Goal: Book appointment/travel/reservation

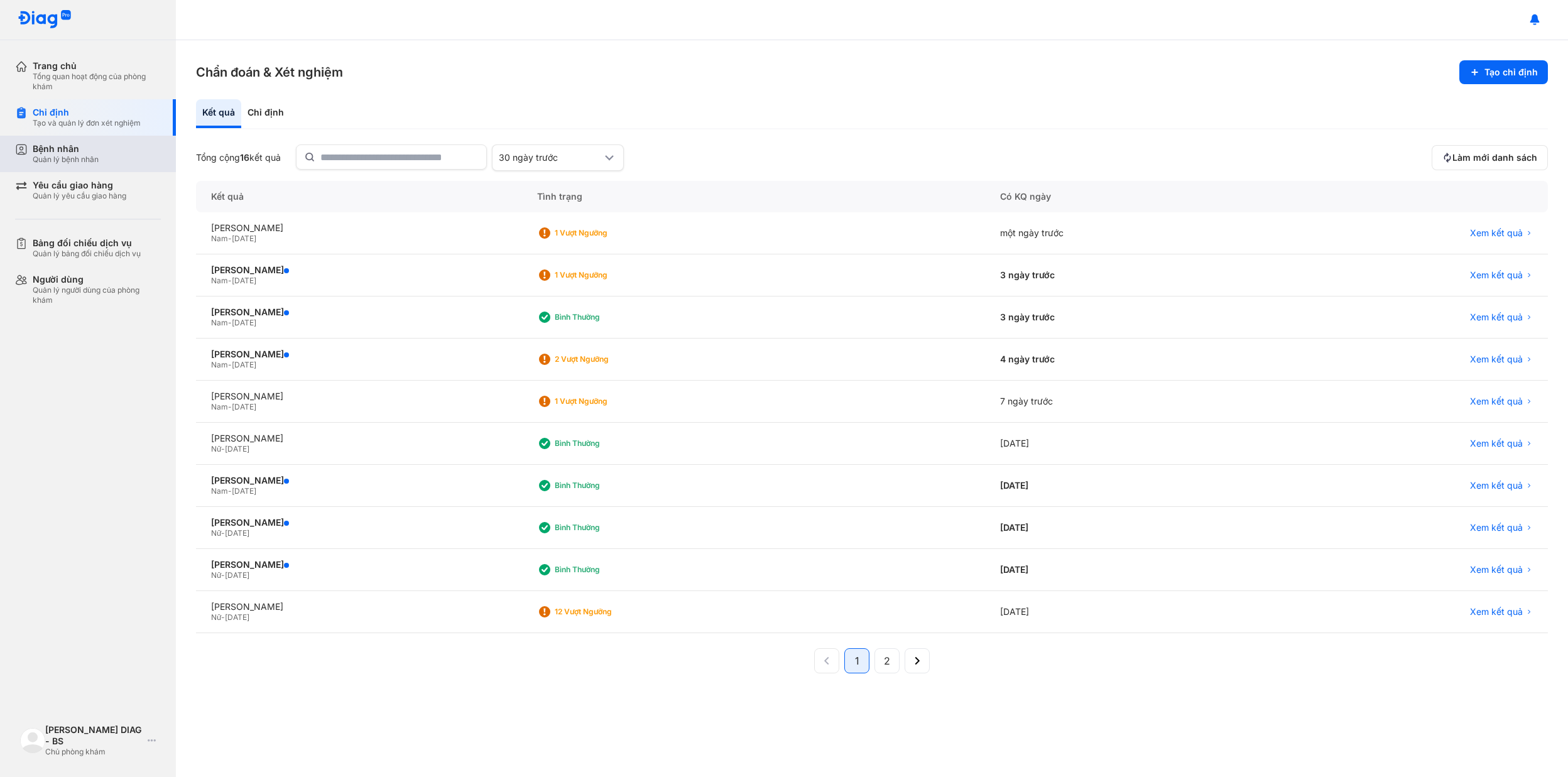
click at [117, 148] on div "Bệnh nhân Quản lý bệnh nhân" at bounding box center [97, 154] width 128 height 22
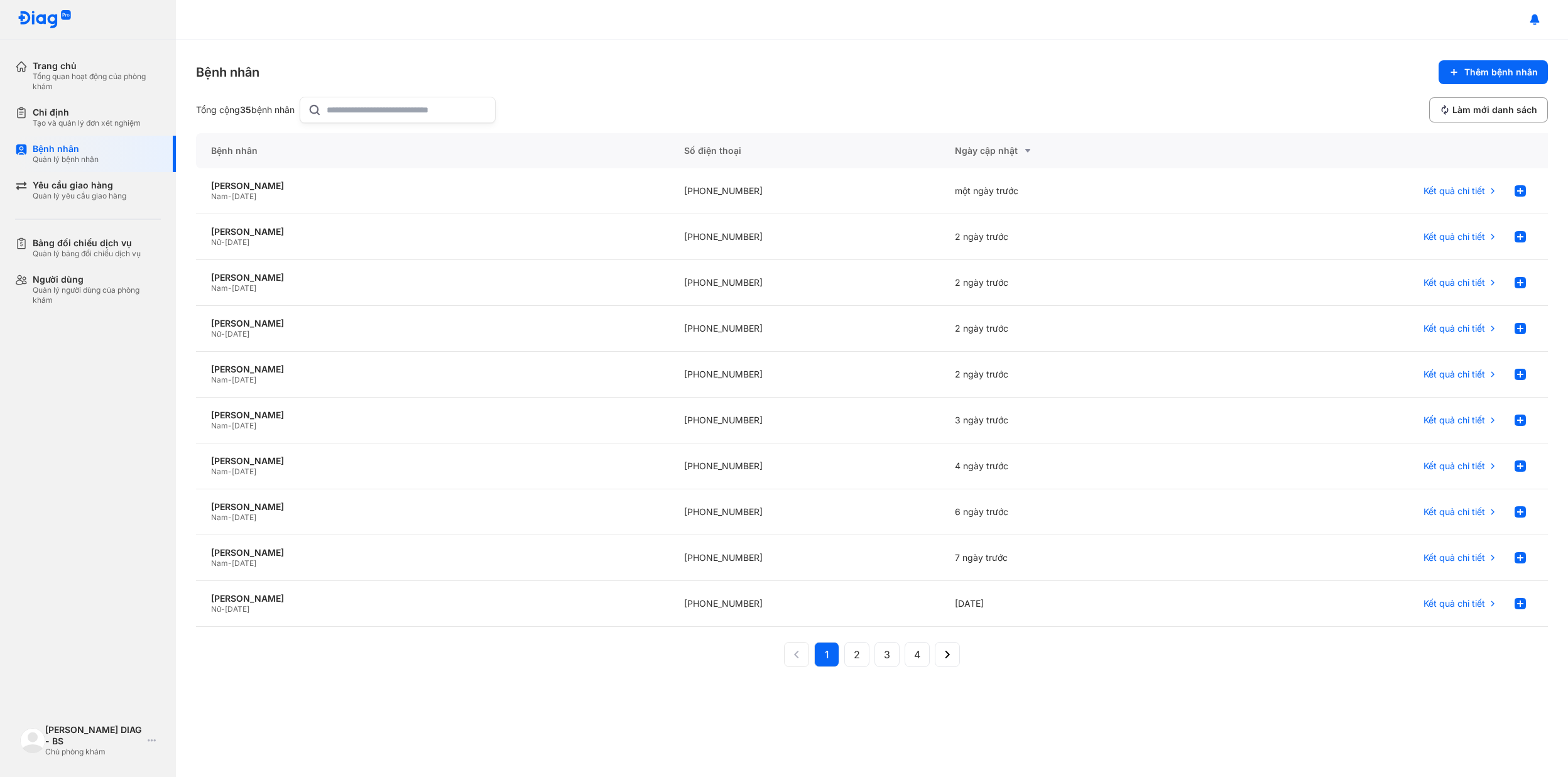
click at [369, 113] on input "text" at bounding box center [407, 110] width 161 height 25
click at [1523, 193] on use at bounding box center [1520, 191] width 11 height 11
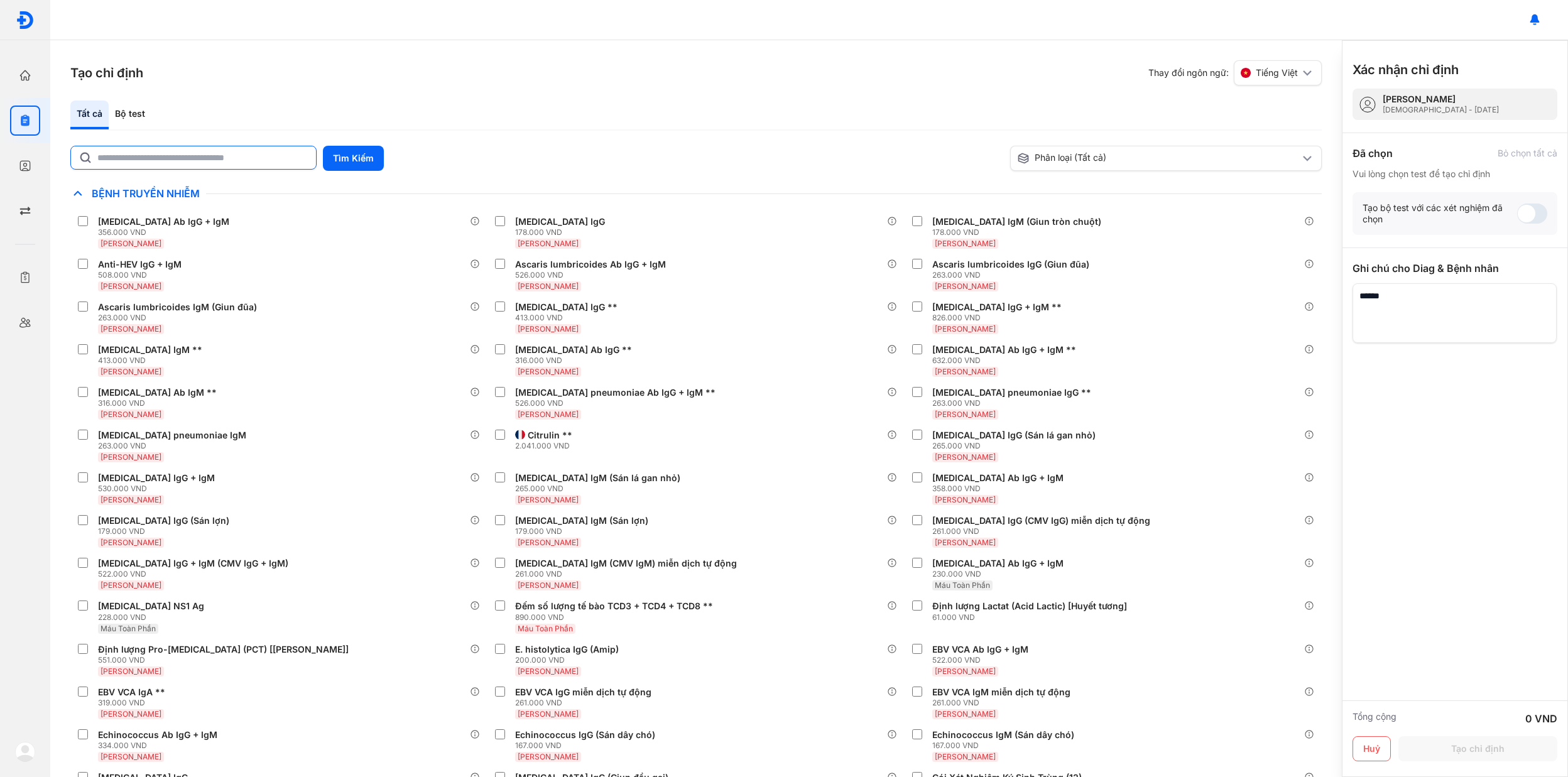
click at [238, 158] on input "text" at bounding box center [203, 157] width 211 height 23
click at [355, 151] on button "Tìm Kiếm" at bounding box center [353, 158] width 61 height 25
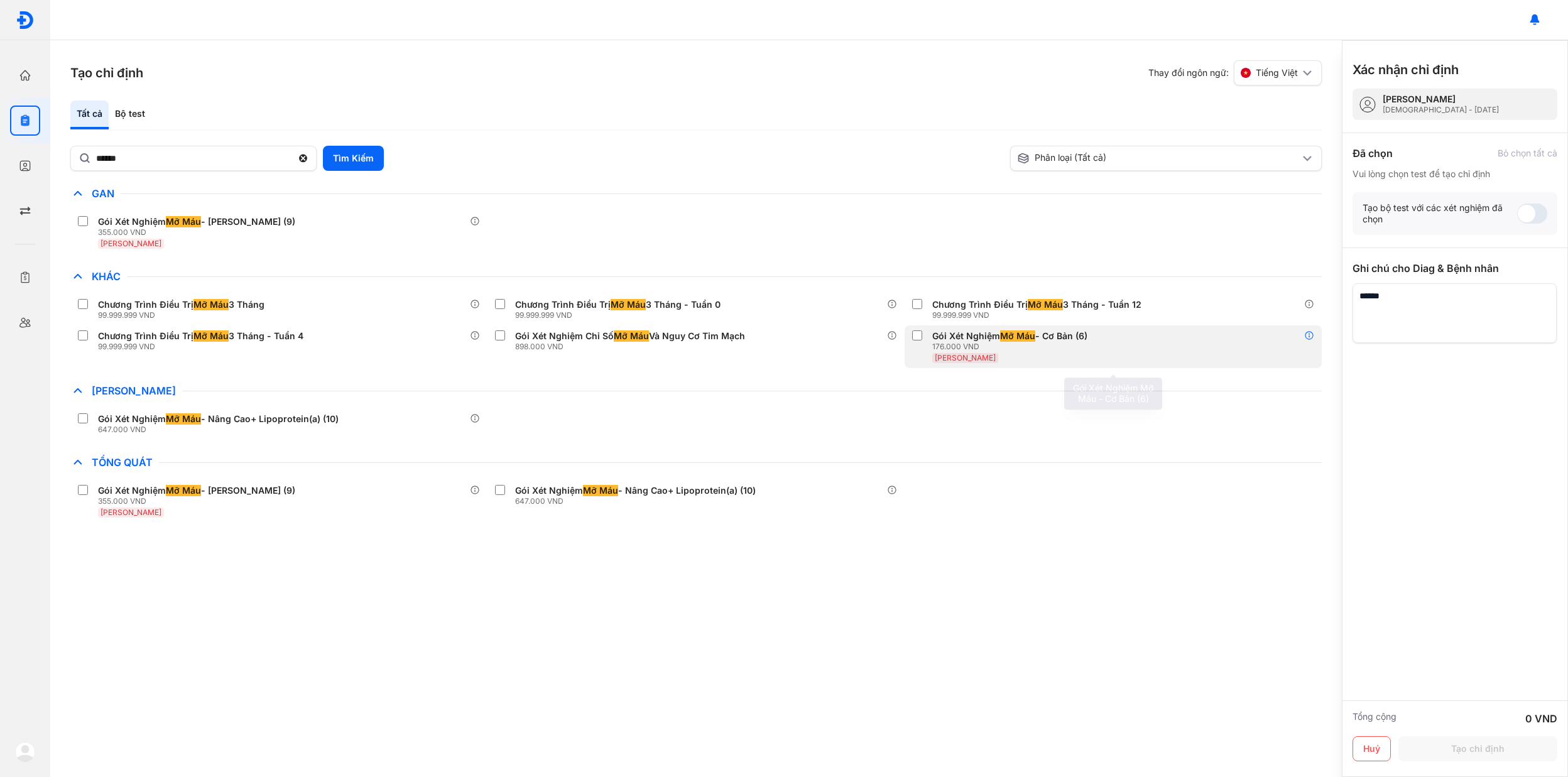
click at [1312, 337] on icon at bounding box center [1309, 335] width 10 height 10
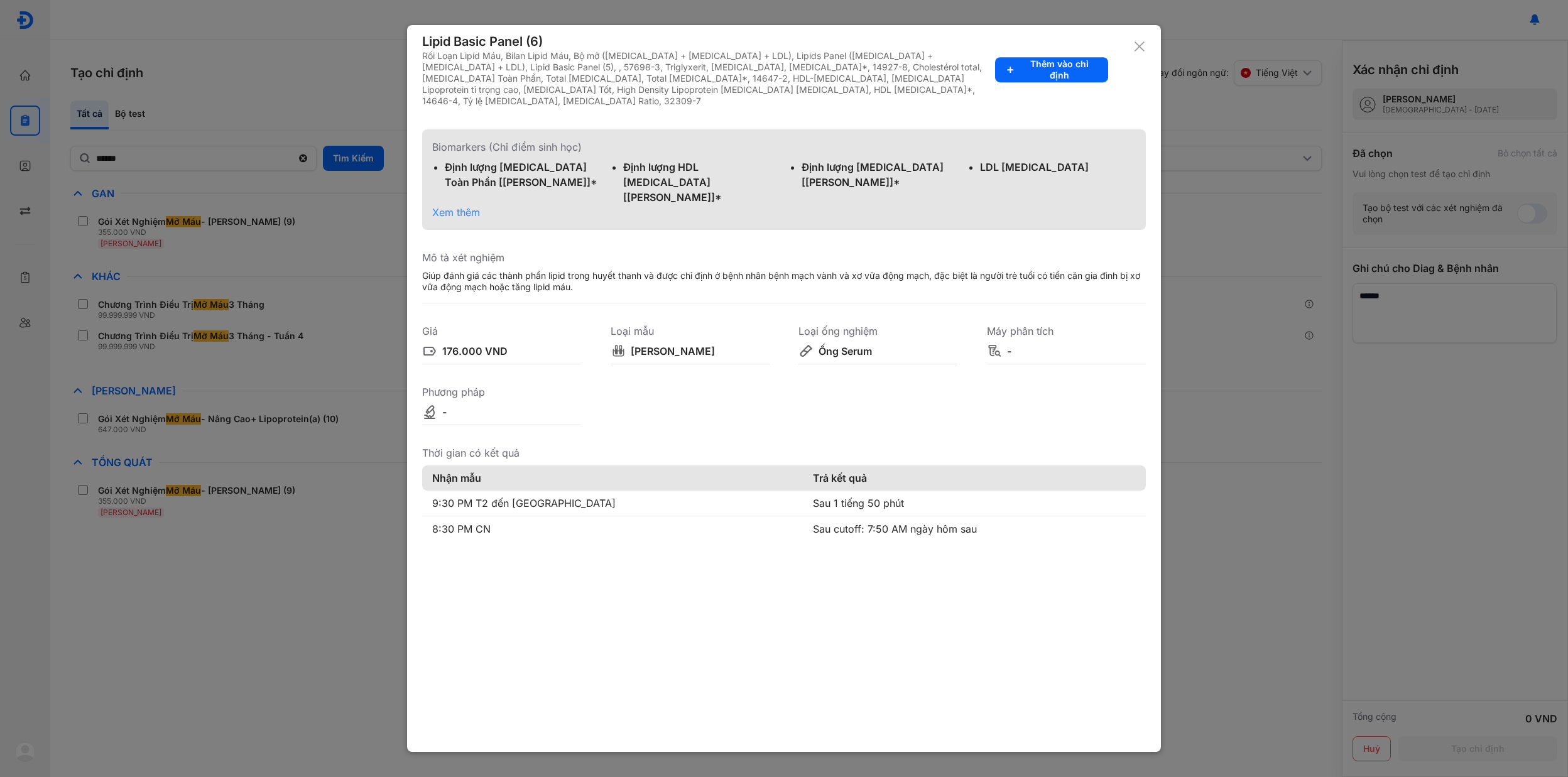
click at [453, 206] on span "Xem thêm" at bounding box center [456, 212] width 48 height 12
click at [1145, 46] on icon at bounding box center [1139, 46] width 12 height 12
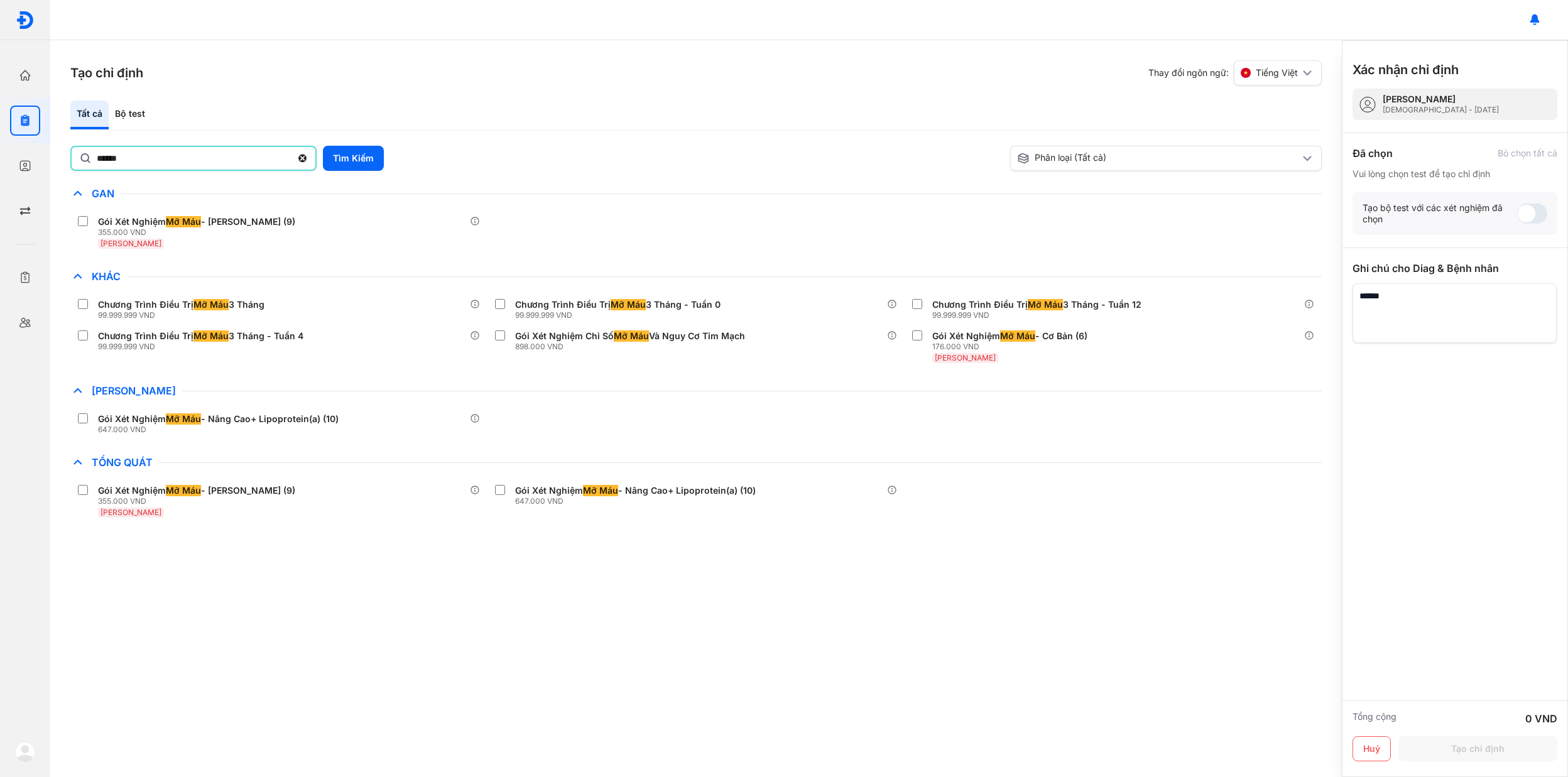
drag, startPoint x: 197, startPoint y: 156, endPoint x: 67, endPoint y: 164, distance: 130.2
click at [67, 164] on div "Tạo chỉ định Thay đổi ngôn ngữ: Tiếng Việt Tất cả Bộ test ****** Tìm Kiếm Phân …" at bounding box center [696, 409] width 1292 height 737
type input "*******"
click at [336, 155] on button "Tìm Kiếm" at bounding box center [353, 158] width 61 height 25
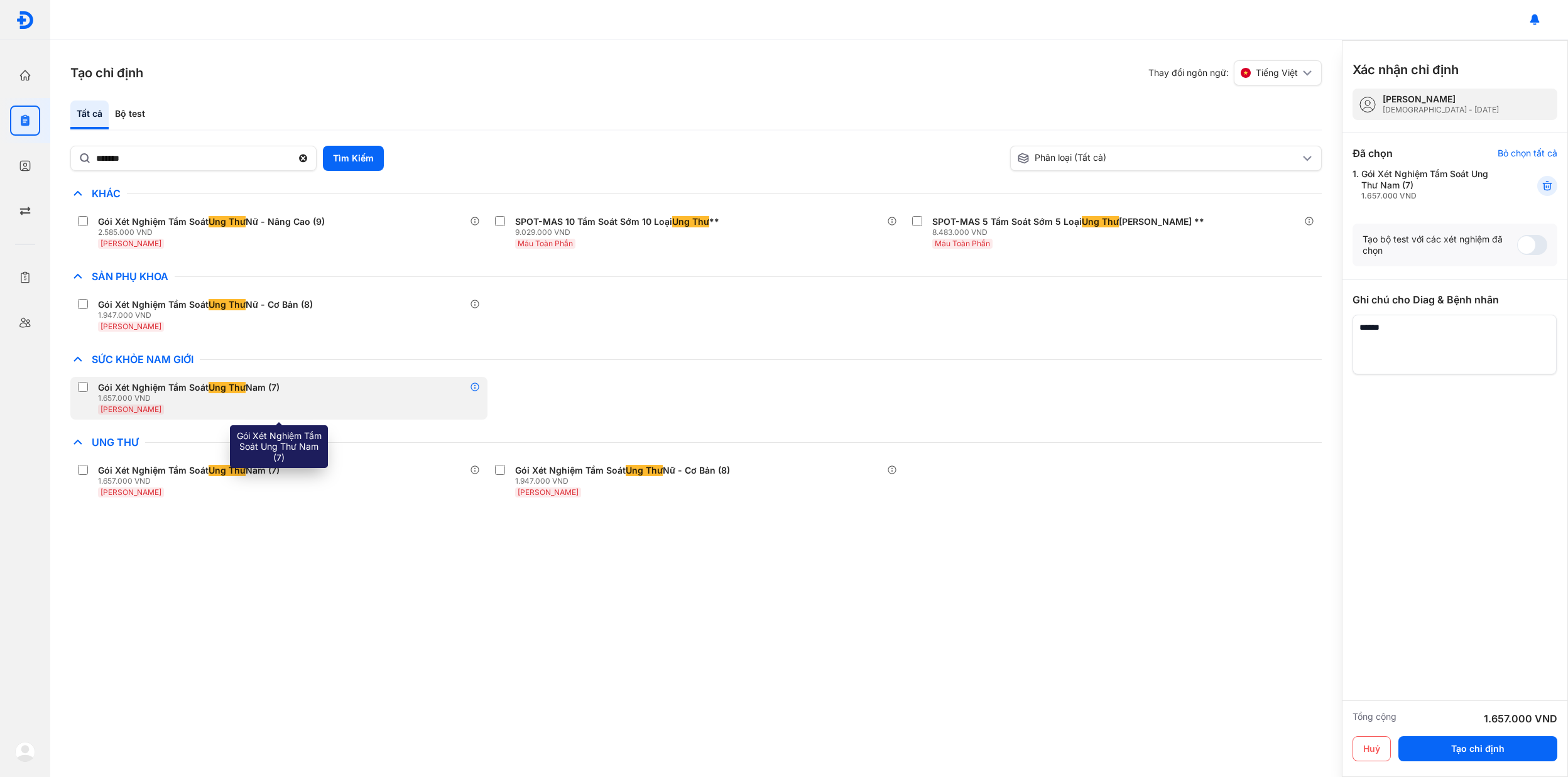
click at [476, 388] on icon at bounding box center [474, 387] width 10 height 10
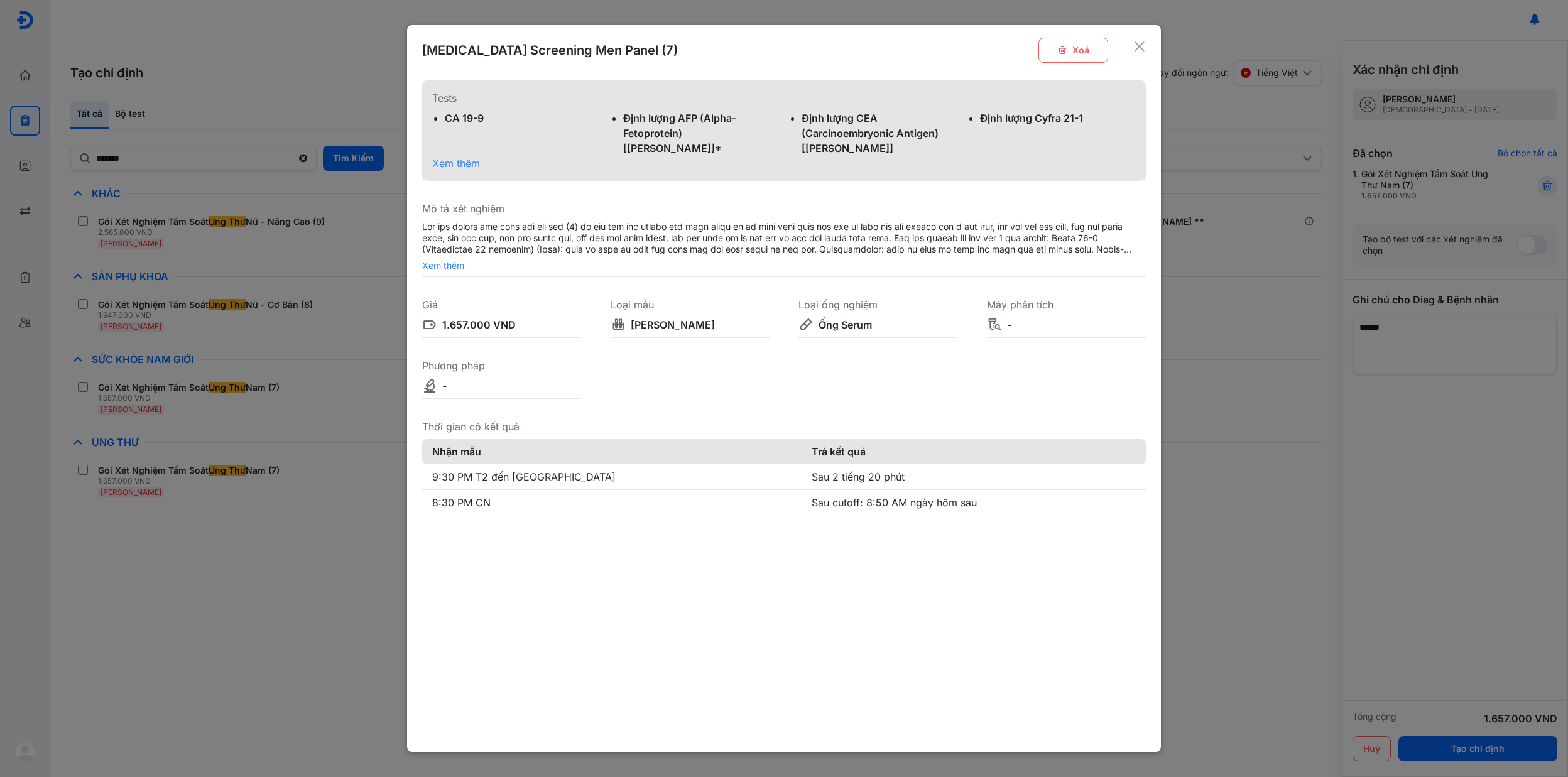
click at [466, 146] on div "Tests CA 19-9 Định lượng AFP (Alpha-Fetoprotein) [Huyết Thanh]* Định lượng CEA …" at bounding box center [784, 131] width 724 height 101
click at [466, 157] on span "Xem thêm" at bounding box center [456, 163] width 48 height 12
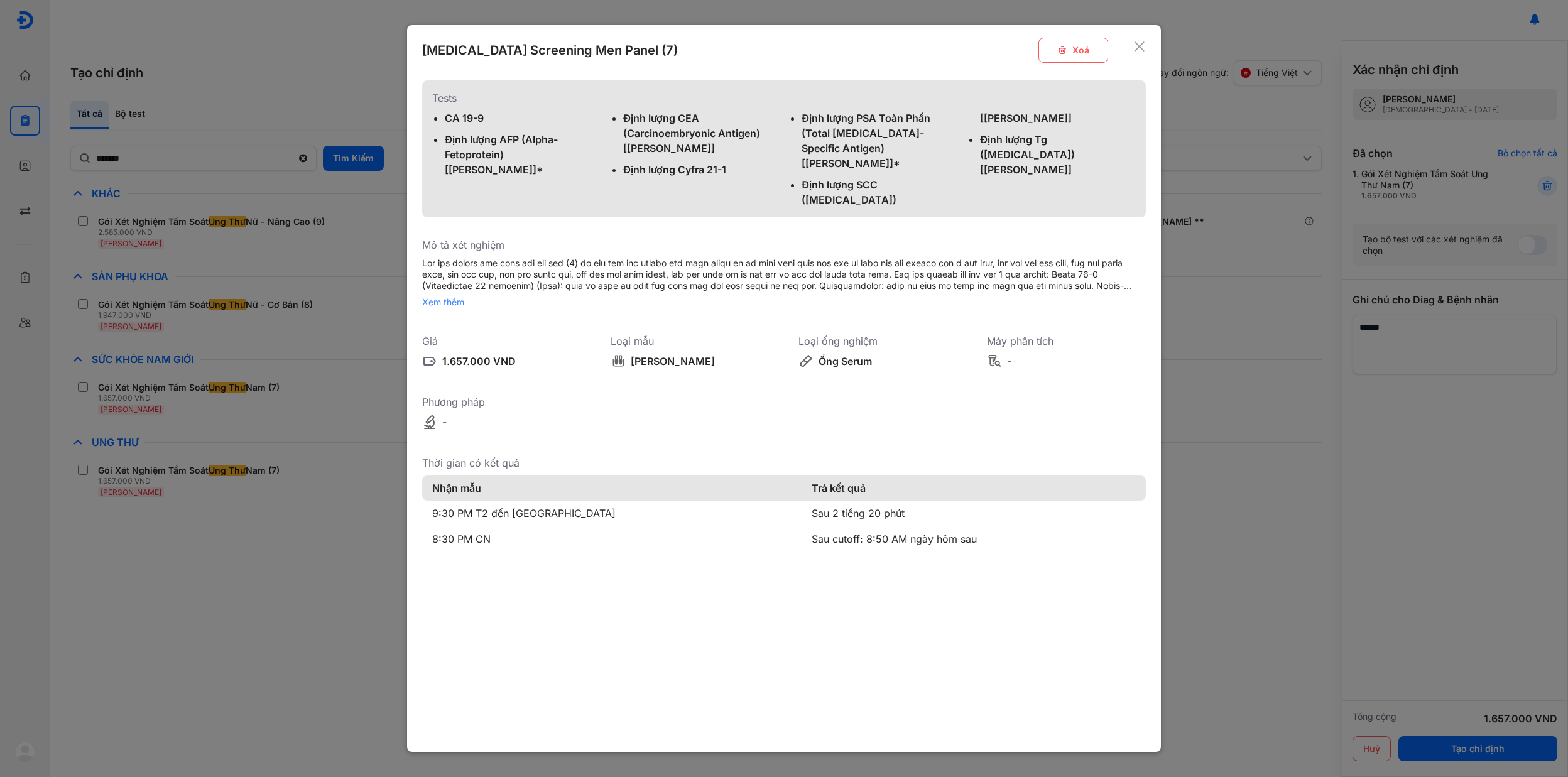
click at [440, 297] on span "Xem thêm" at bounding box center [784, 302] width 724 height 11
